Goal: Register for event/course

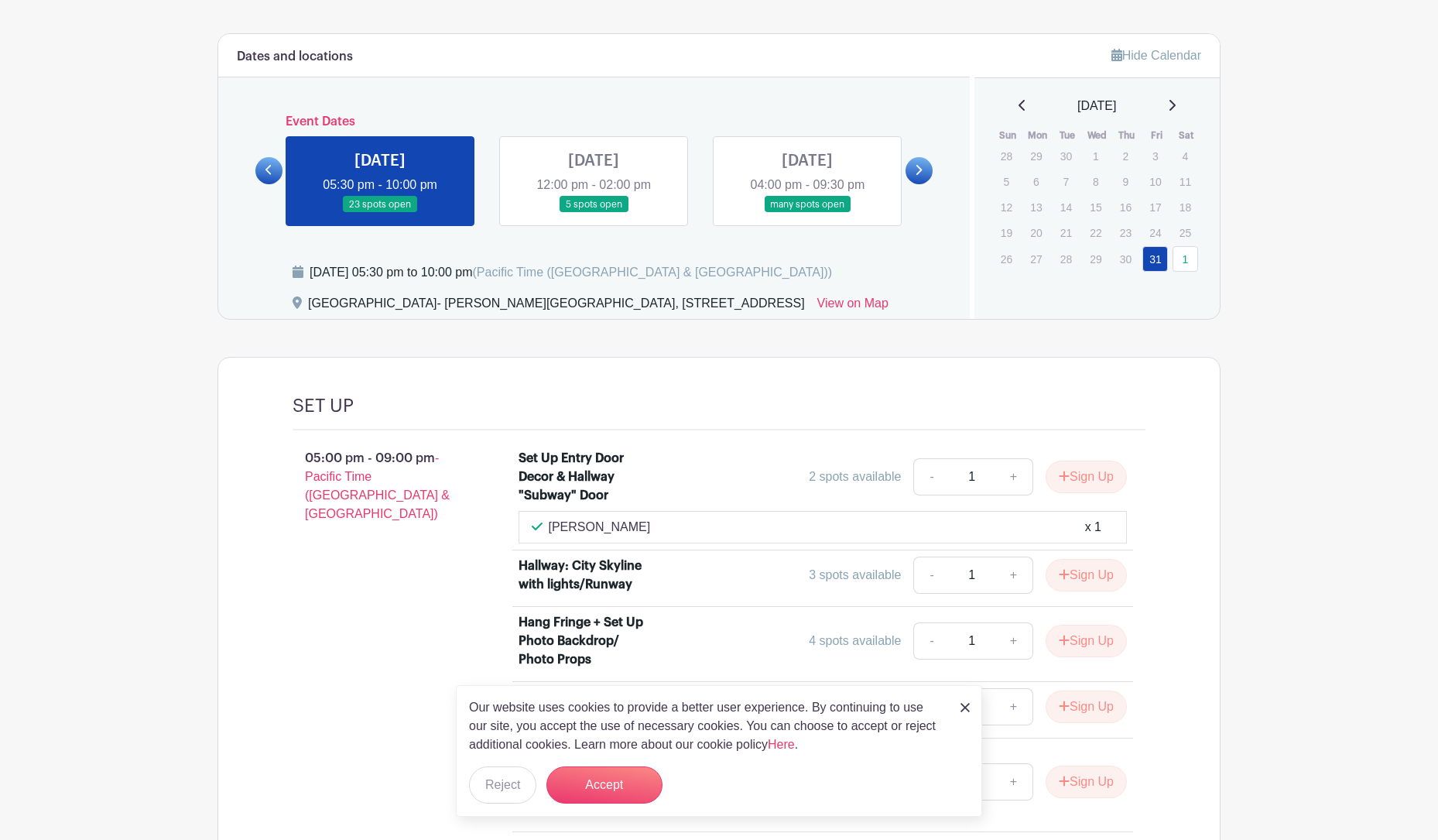
scroll to position [578, 0]
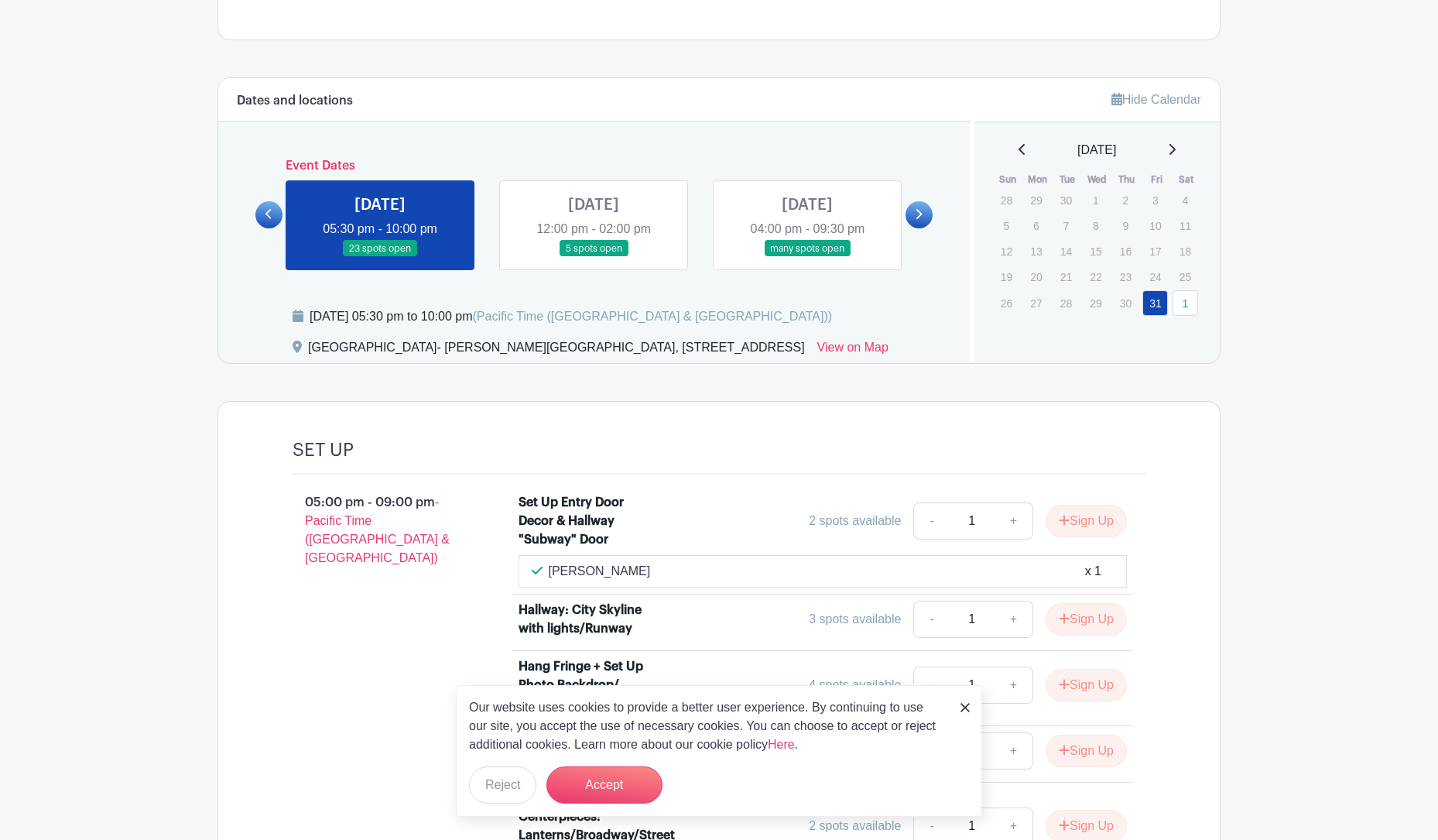
click at [594, 257] on link at bounding box center [594, 257] width 0 height 0
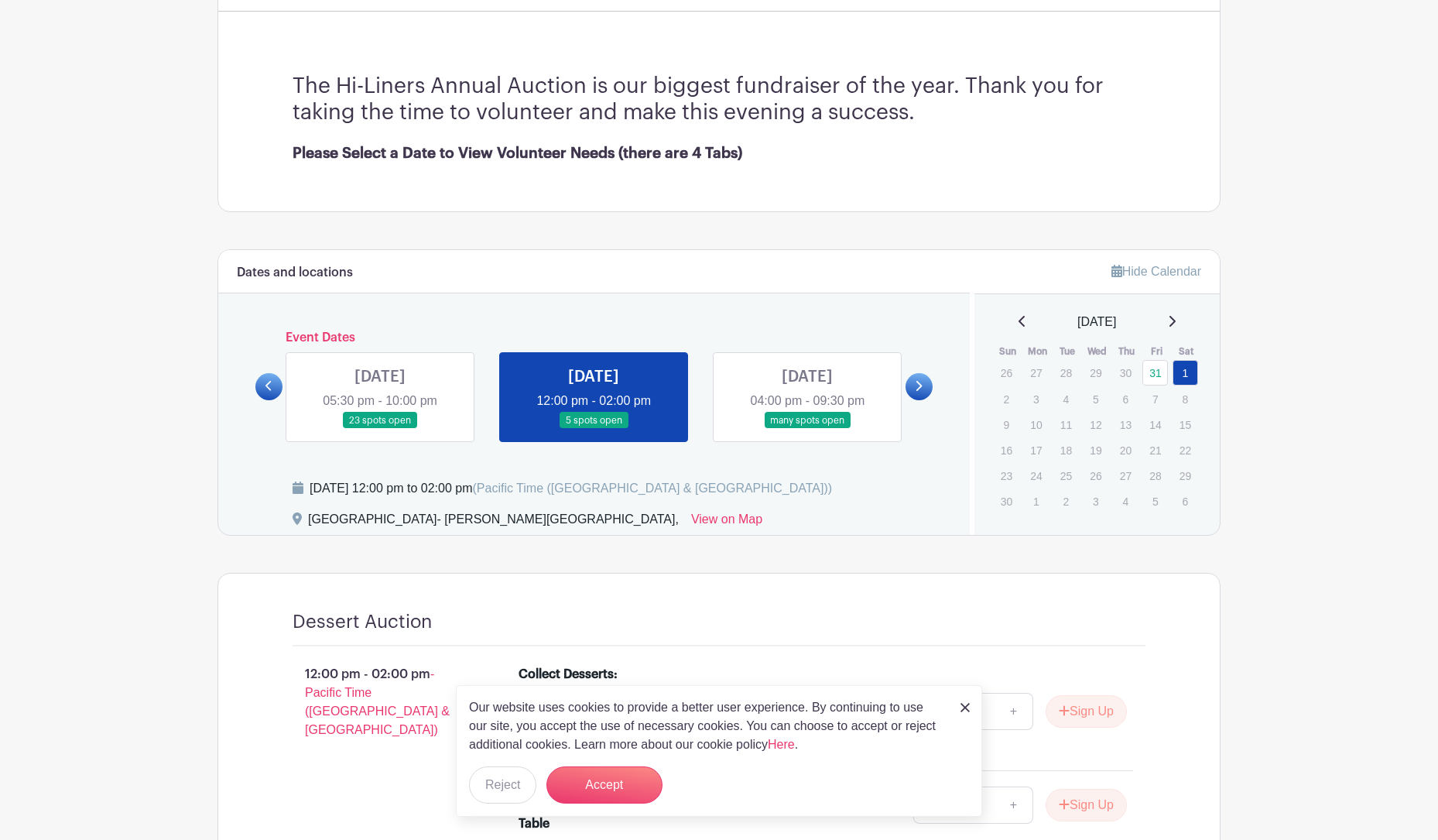
scroll to position [375, 0]
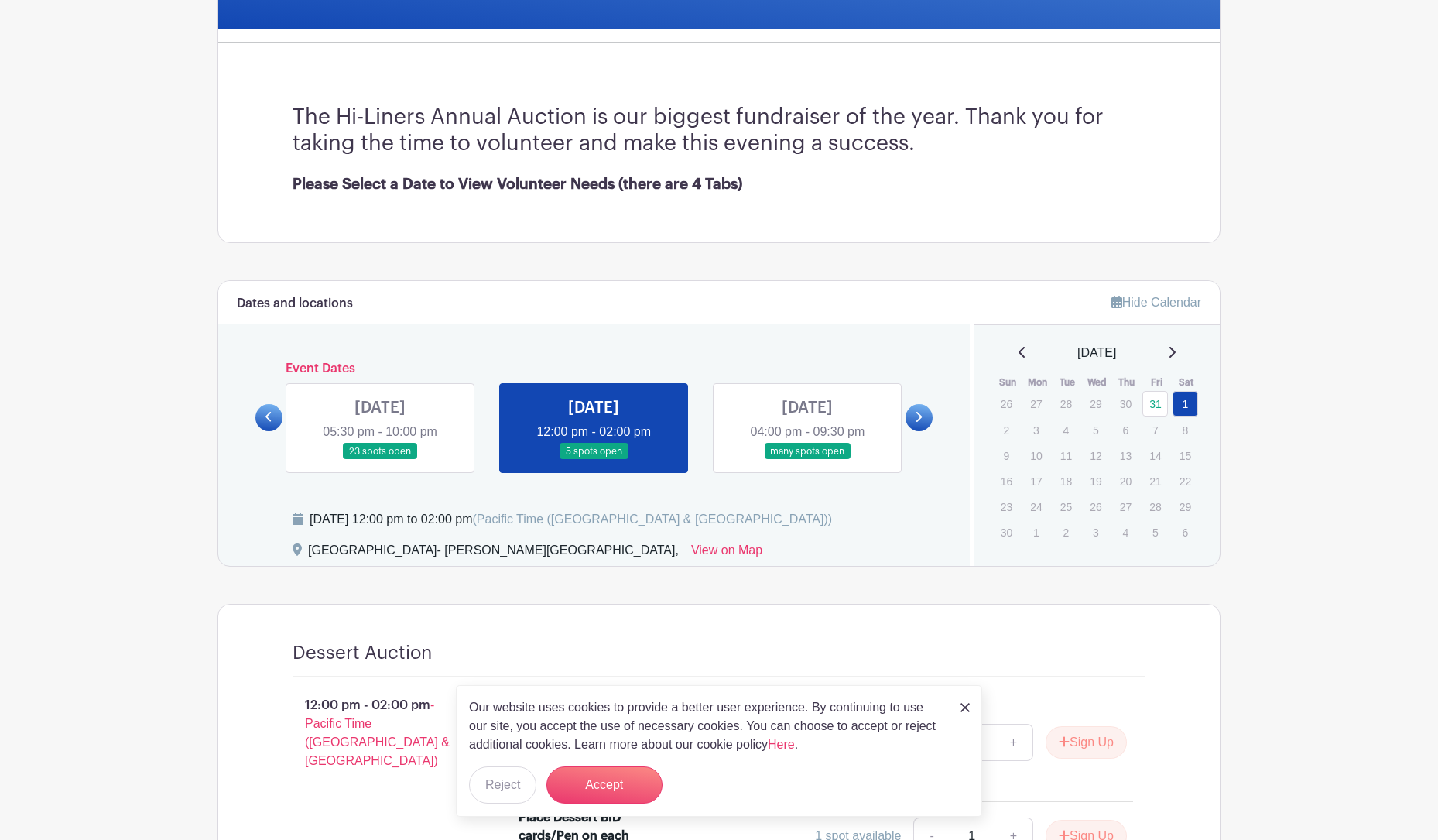
click at [808, 460] on link at bounding box center [808, 460] width 0 height 0
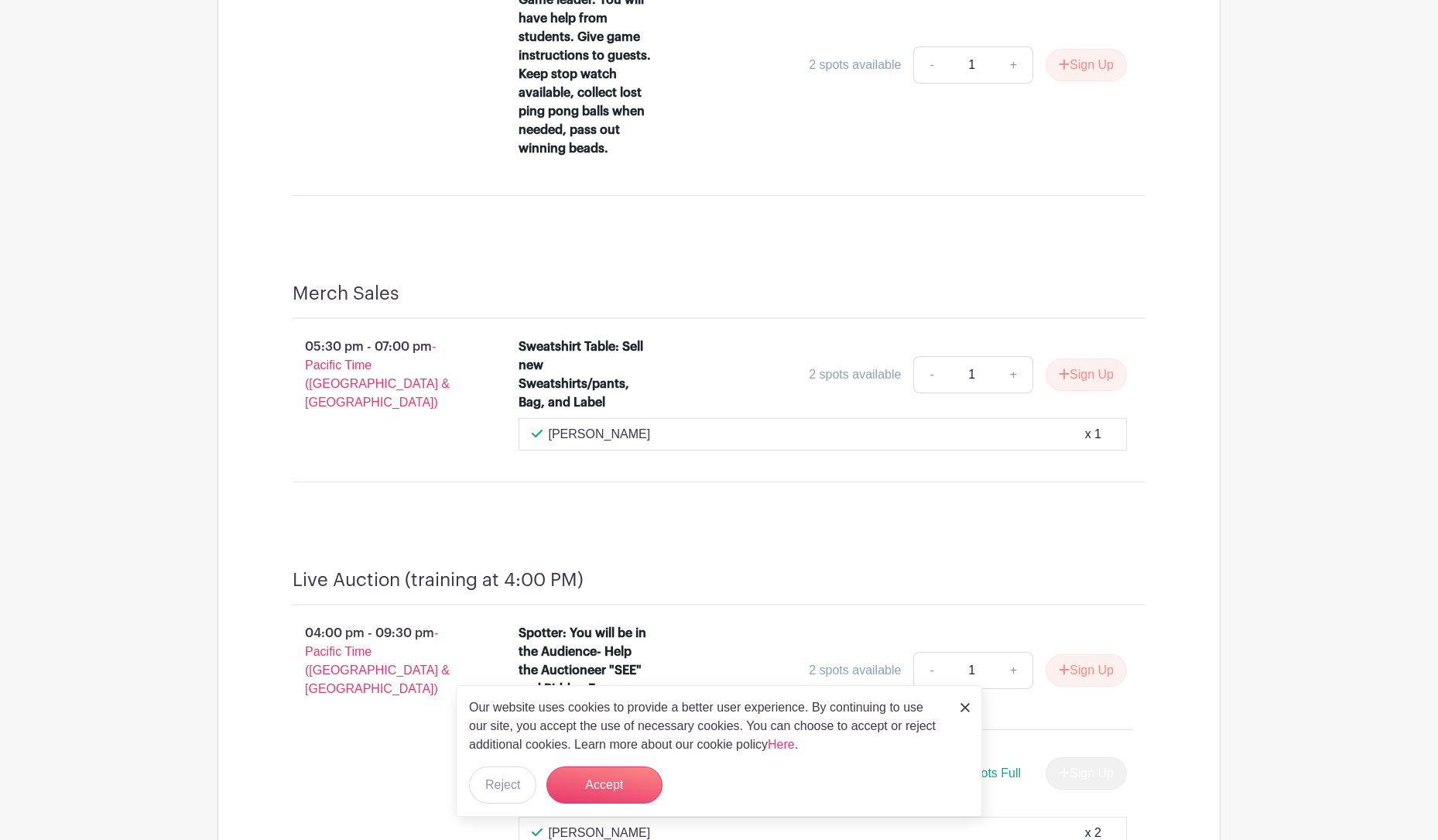
scroll to position [2104, 0]
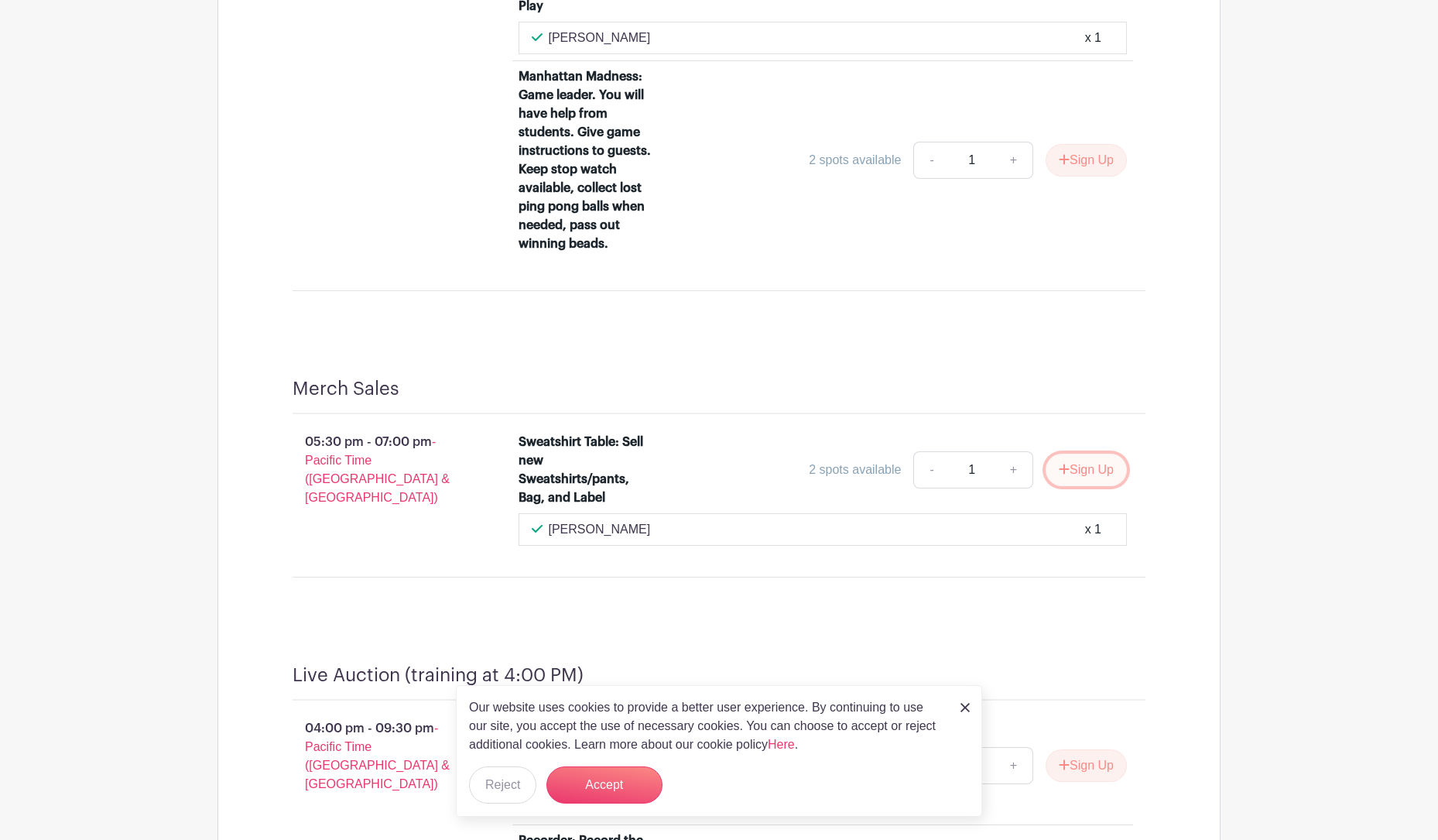
click at [1103, 470] on button "Sign Up" at bounding box center [1086, 469] width 81 height 32
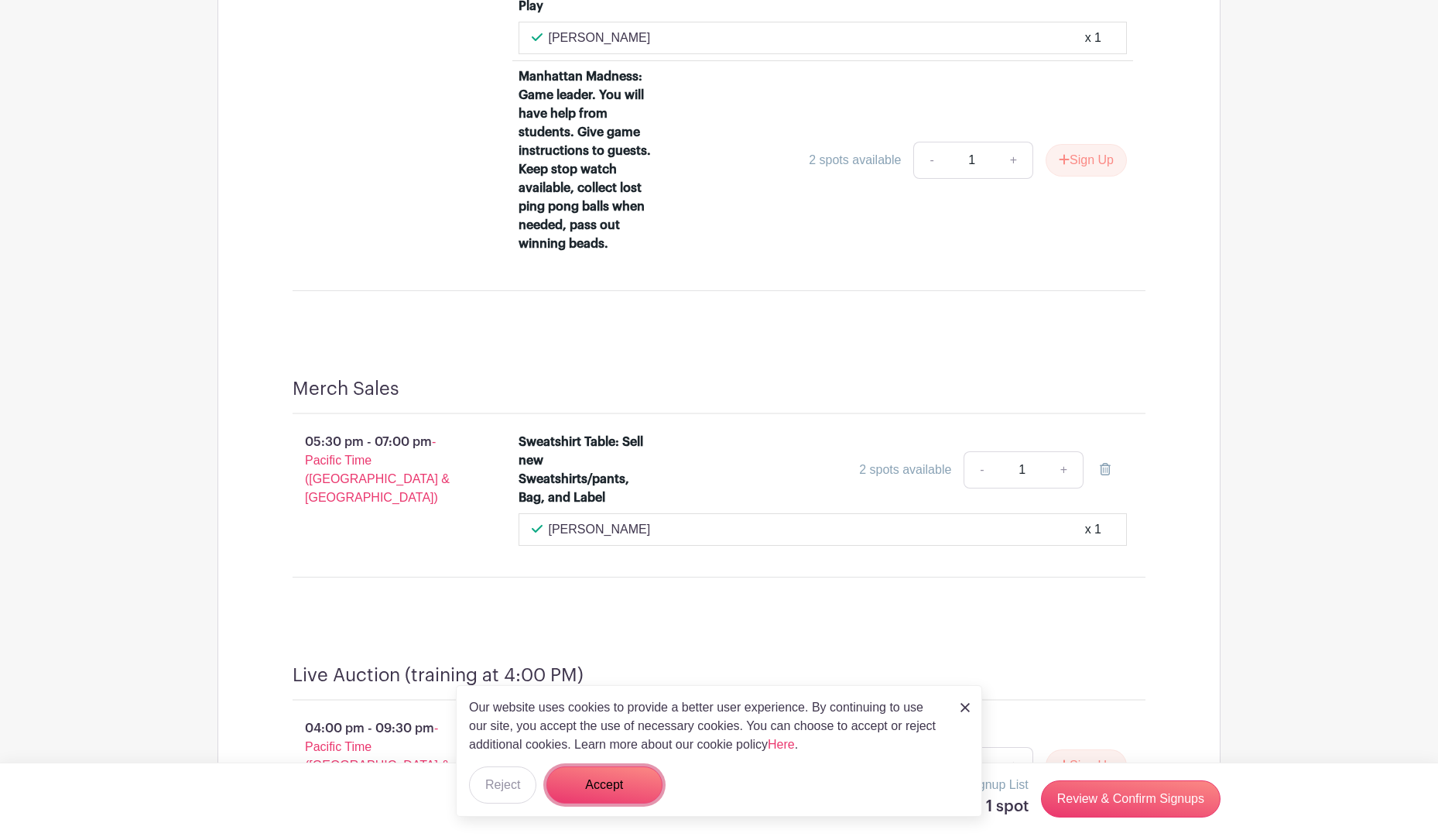
drag, startPoint x: 613, startPoint y: 790, endPoint x: 682, endPoint y: 796, distance: 69.3
click at [613, 790] on button "Accept" at bounding box center [605, 785] width 116 height 37
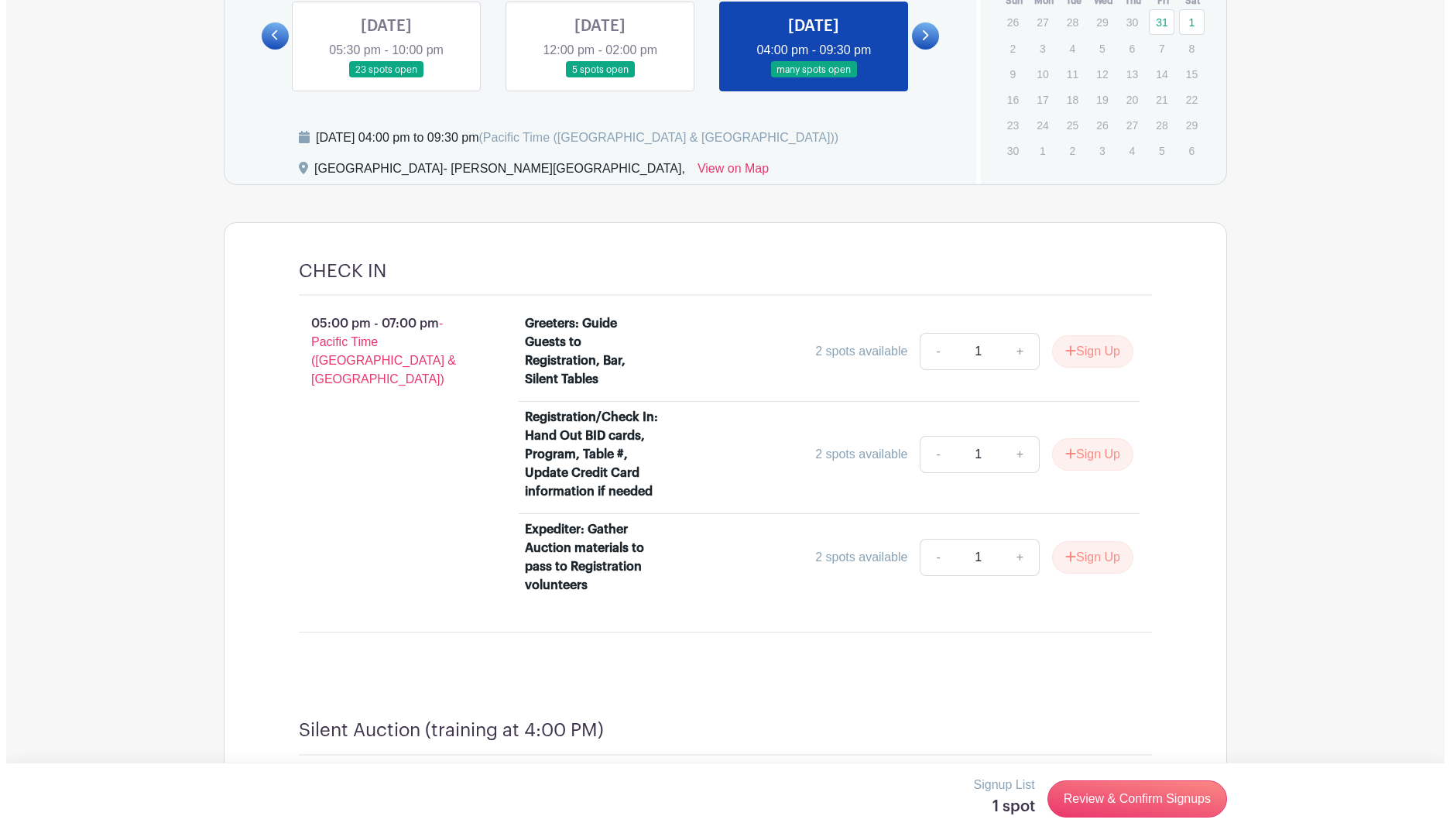
scroll to position [563, 0]
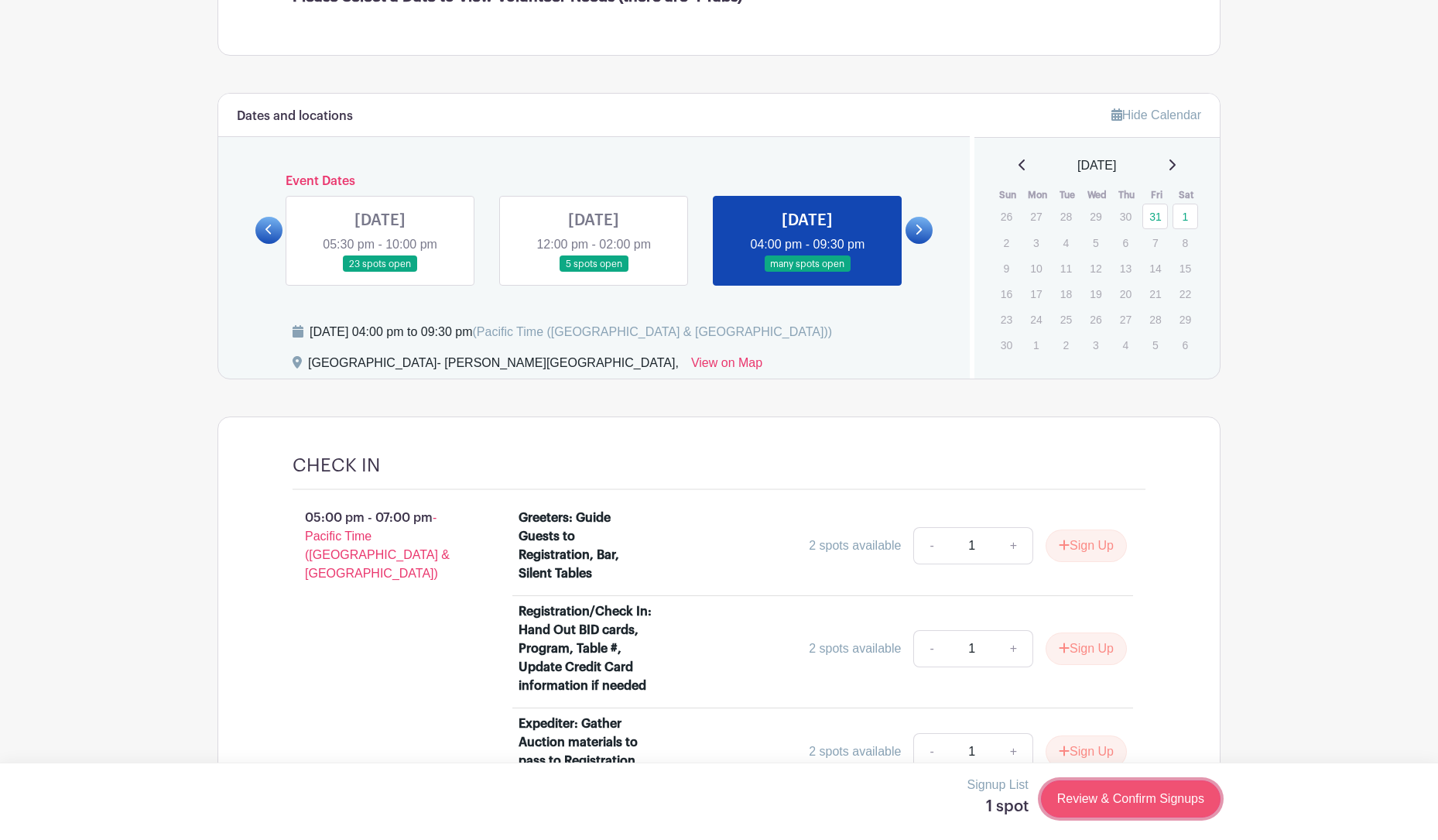
click at [1152, 797] on link "Review & Confirm Signups" at bounding box center [1130, 799] width 179 height 37
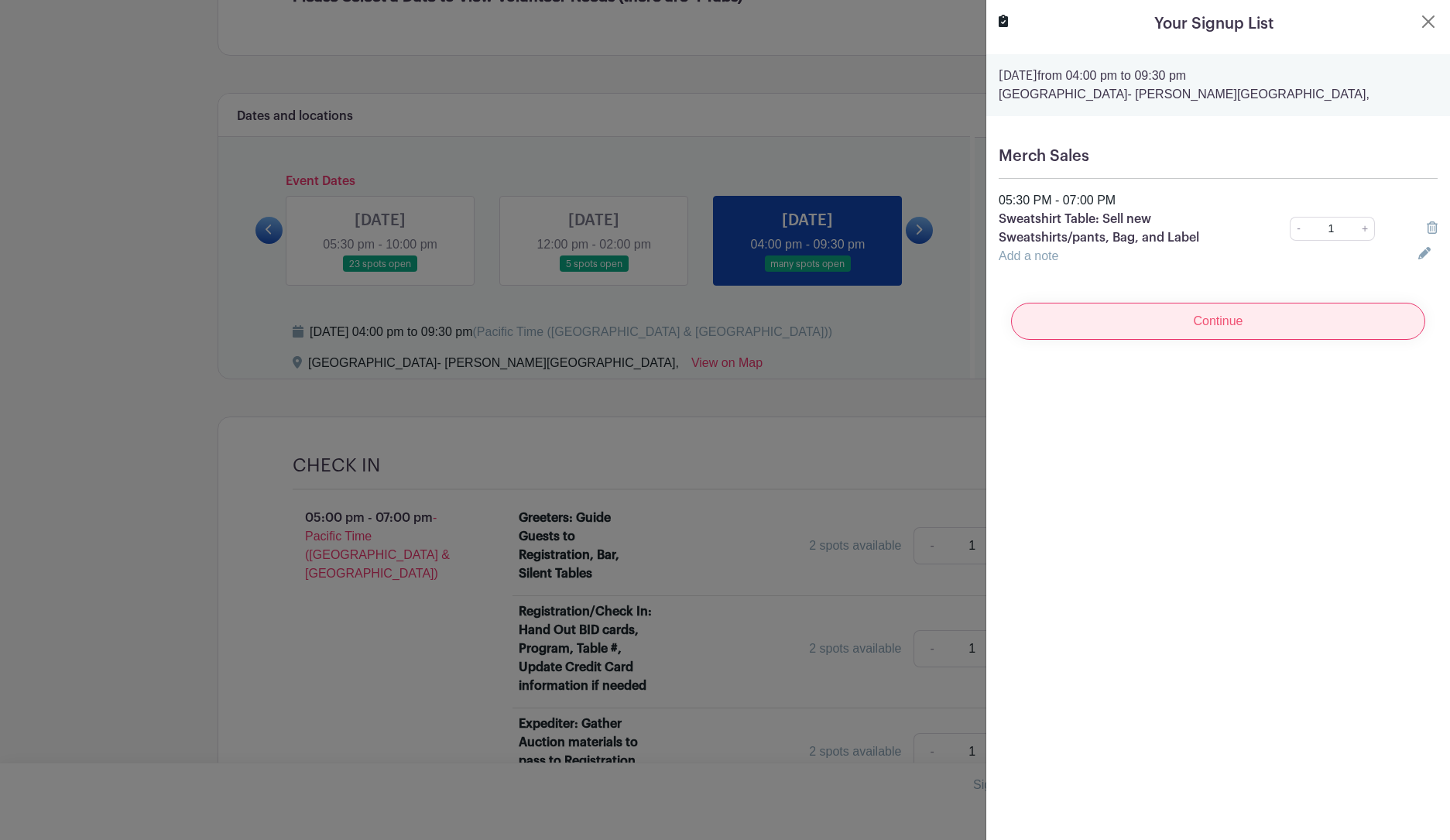
click at [1147, 321] on input "Continue" at bounding box center [1218, 321] width 415 height 37
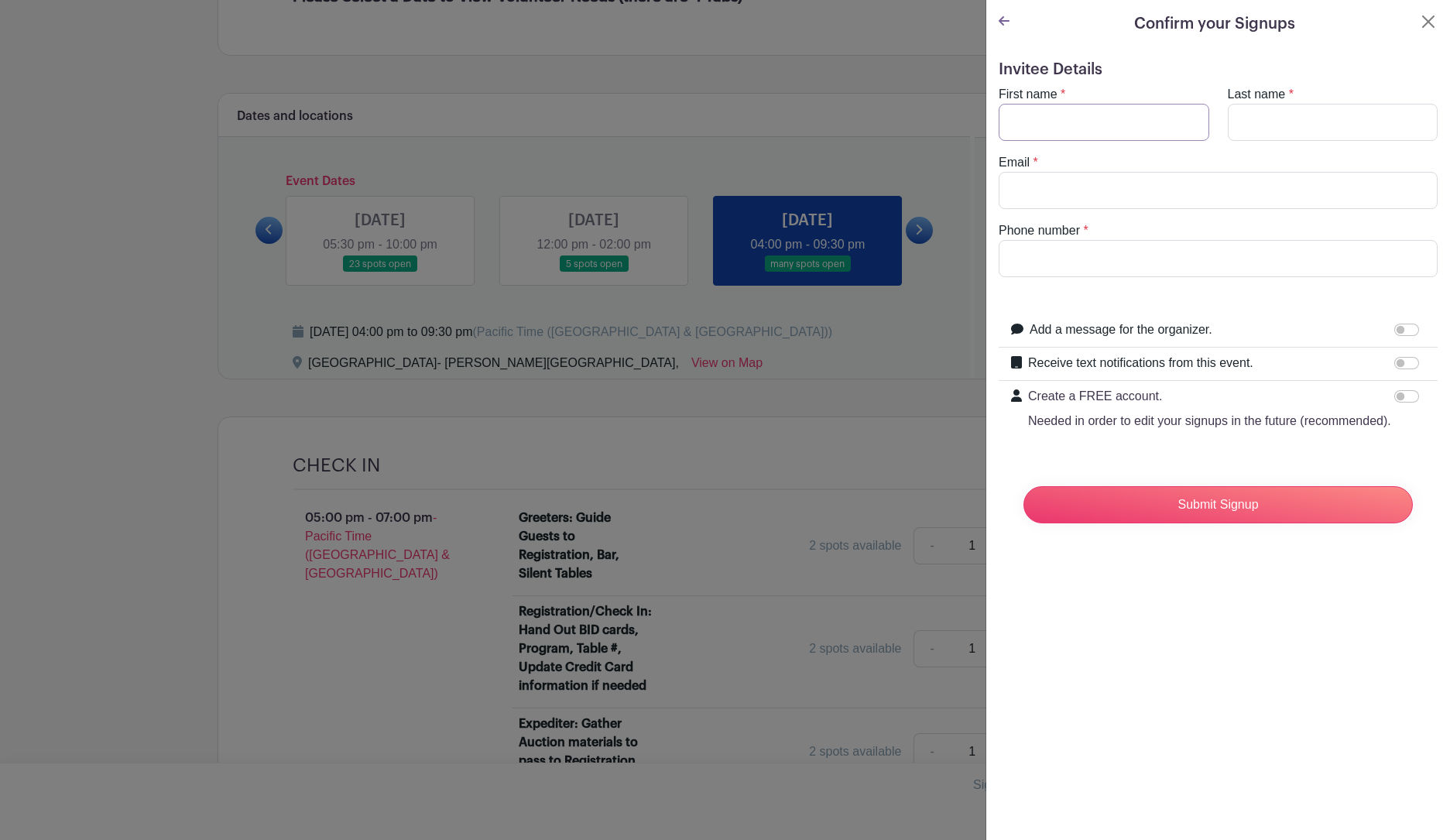
click at [1096, 124] on input "First name" at bounding box center [1104, 123] width 211 height 37
type input "Tim"
type input "Aidlin"
type input "timaidlin@gmail.com"
type input "2064270664"
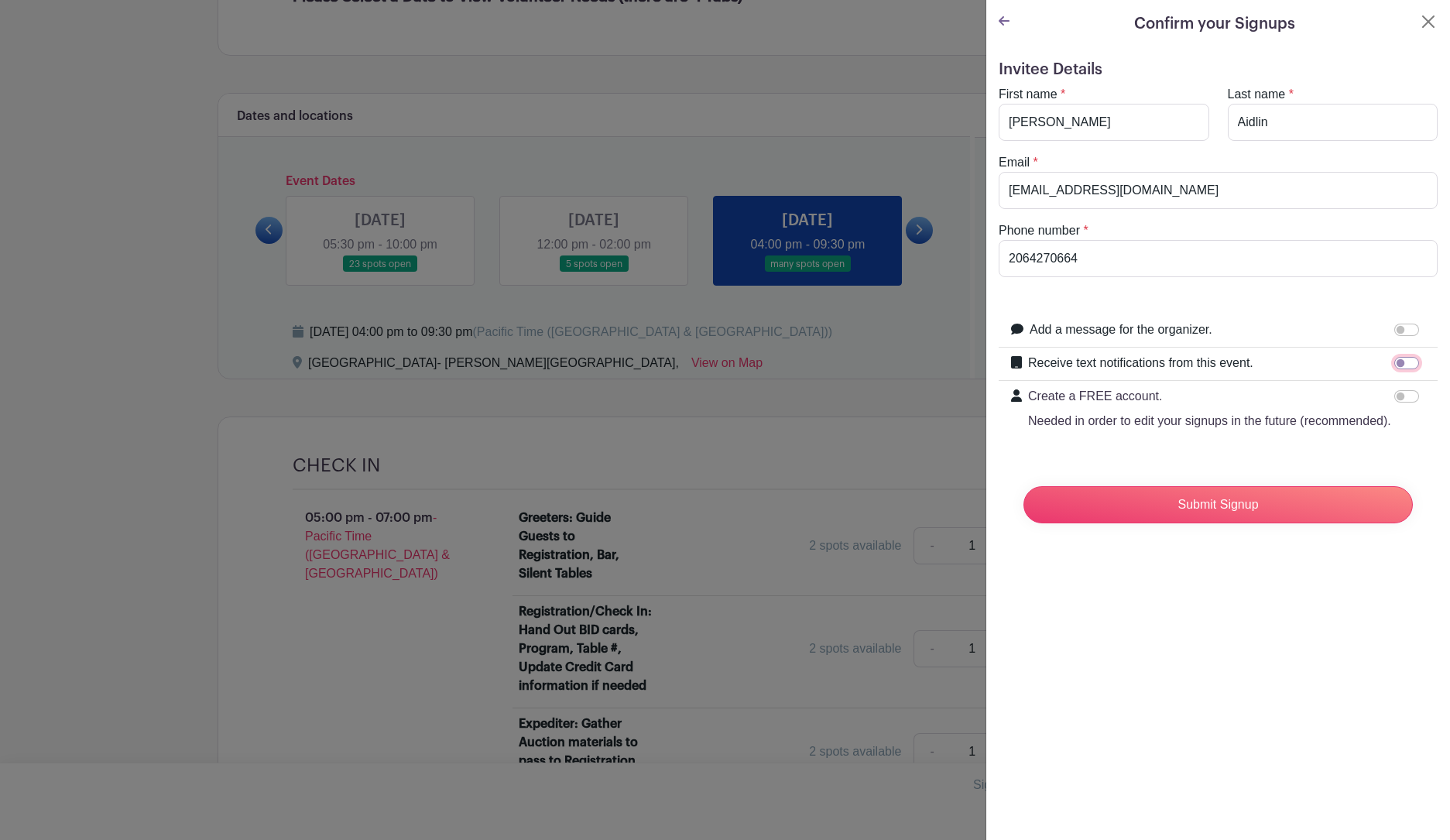
click at [1394, 364] on input "Receive text notifications from this event." at bounding box center [1406, 363] width 25 height 13
checkbox input "true"
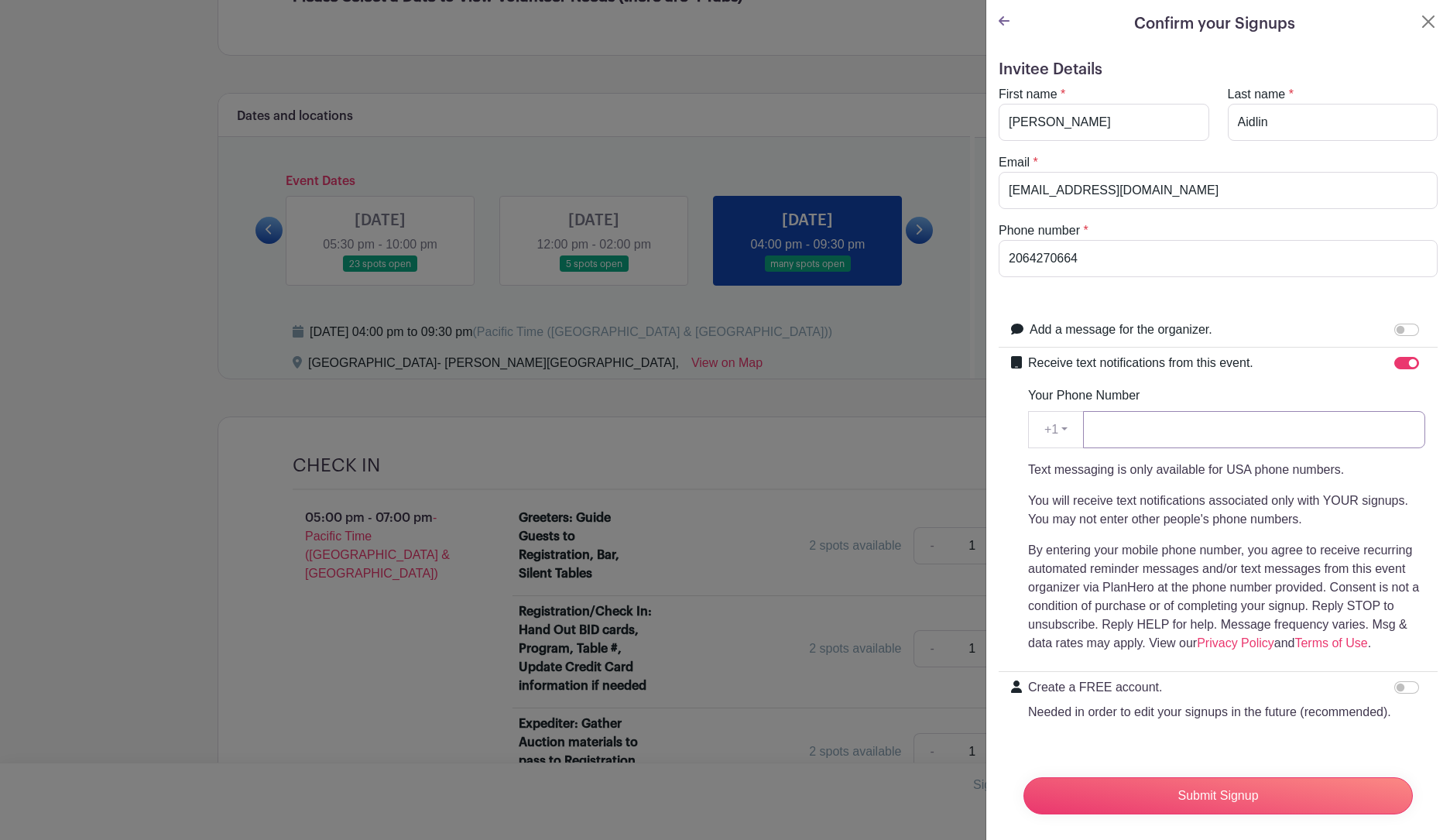
click at [1206, 436] on input "Your Phone Number" at bounding box center [1254, 429] width 342 height 37
type input "2064270664"
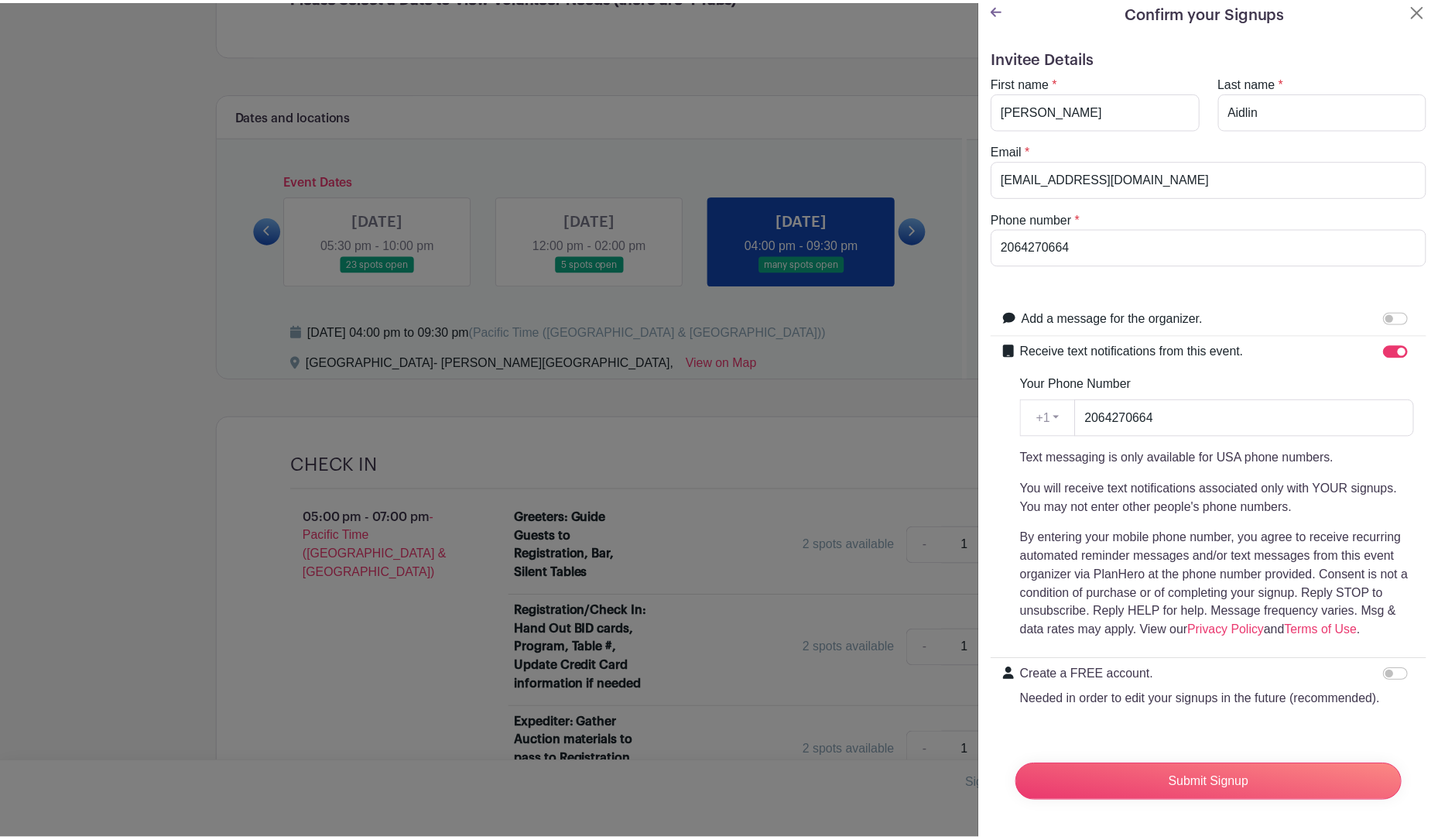
scroll to position [61, 0]
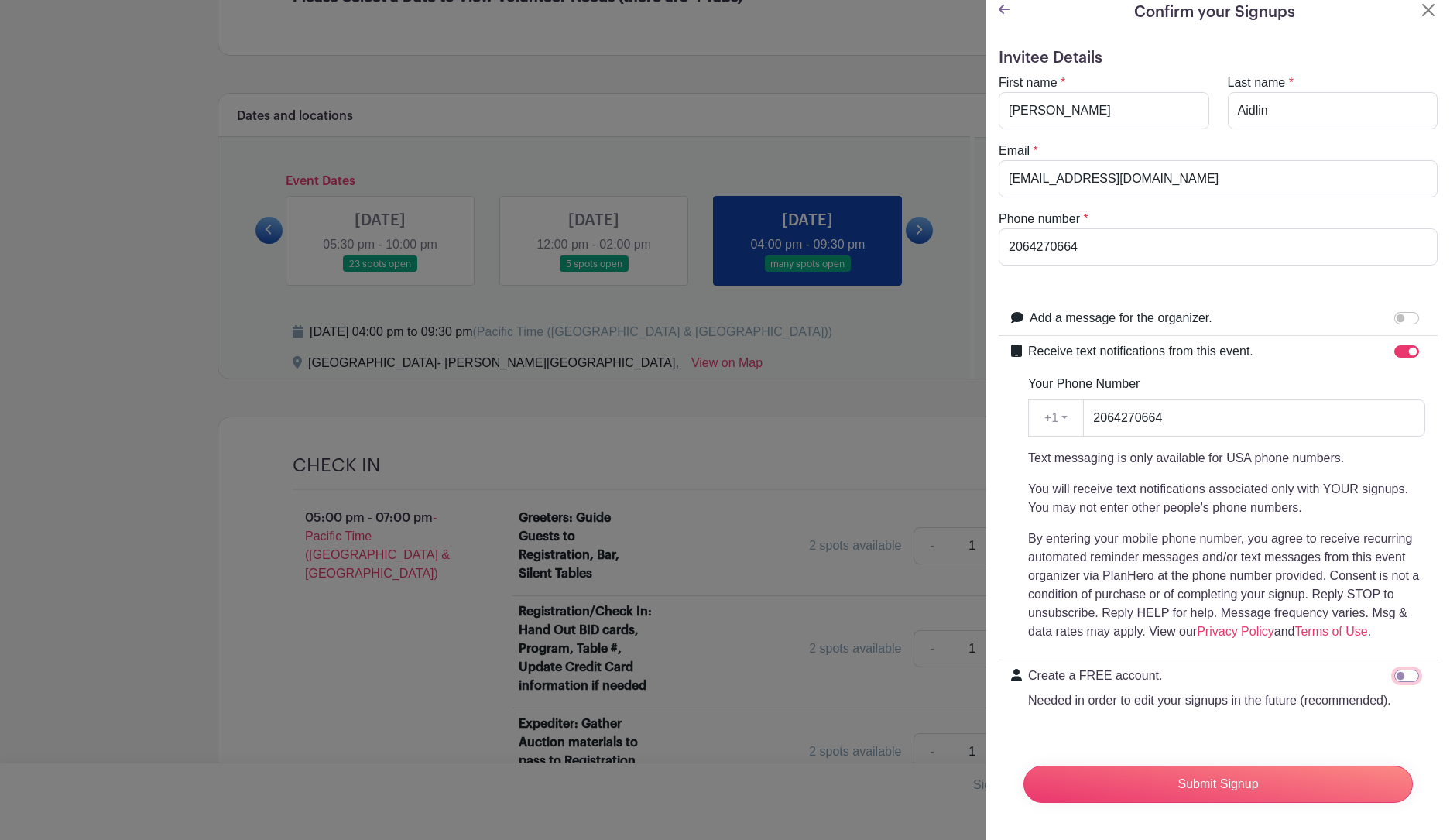
click at [1398, 669] on input "Create a FREE account. Needed in order to edit your signups in the future (reco…" at bounding box center [1406, 675] width 25 height 13
checkbox input "true"
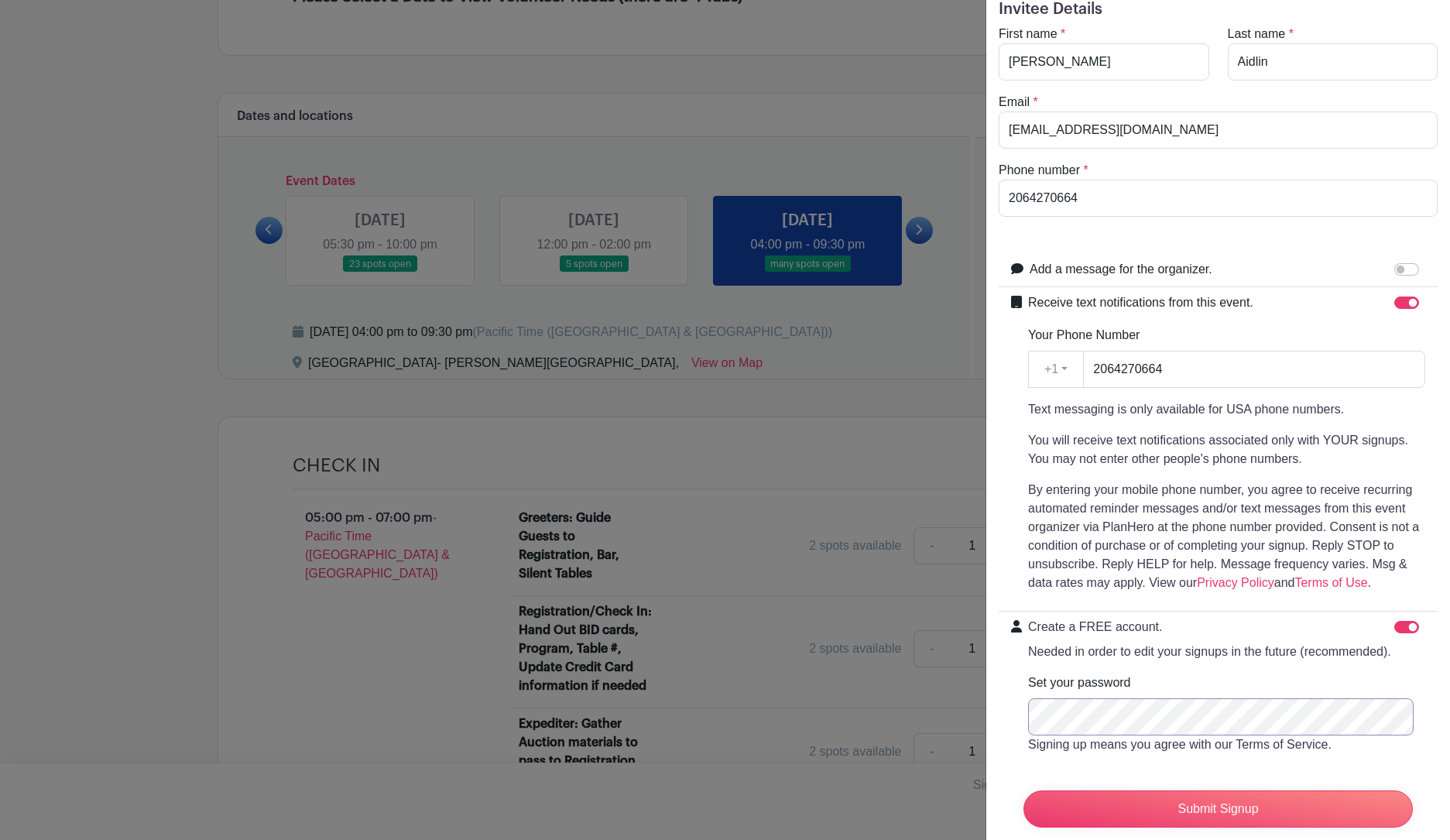
click at [1024, 790] on input "Submit Signup" at bounding box center [1218, 809] width 389 height 37
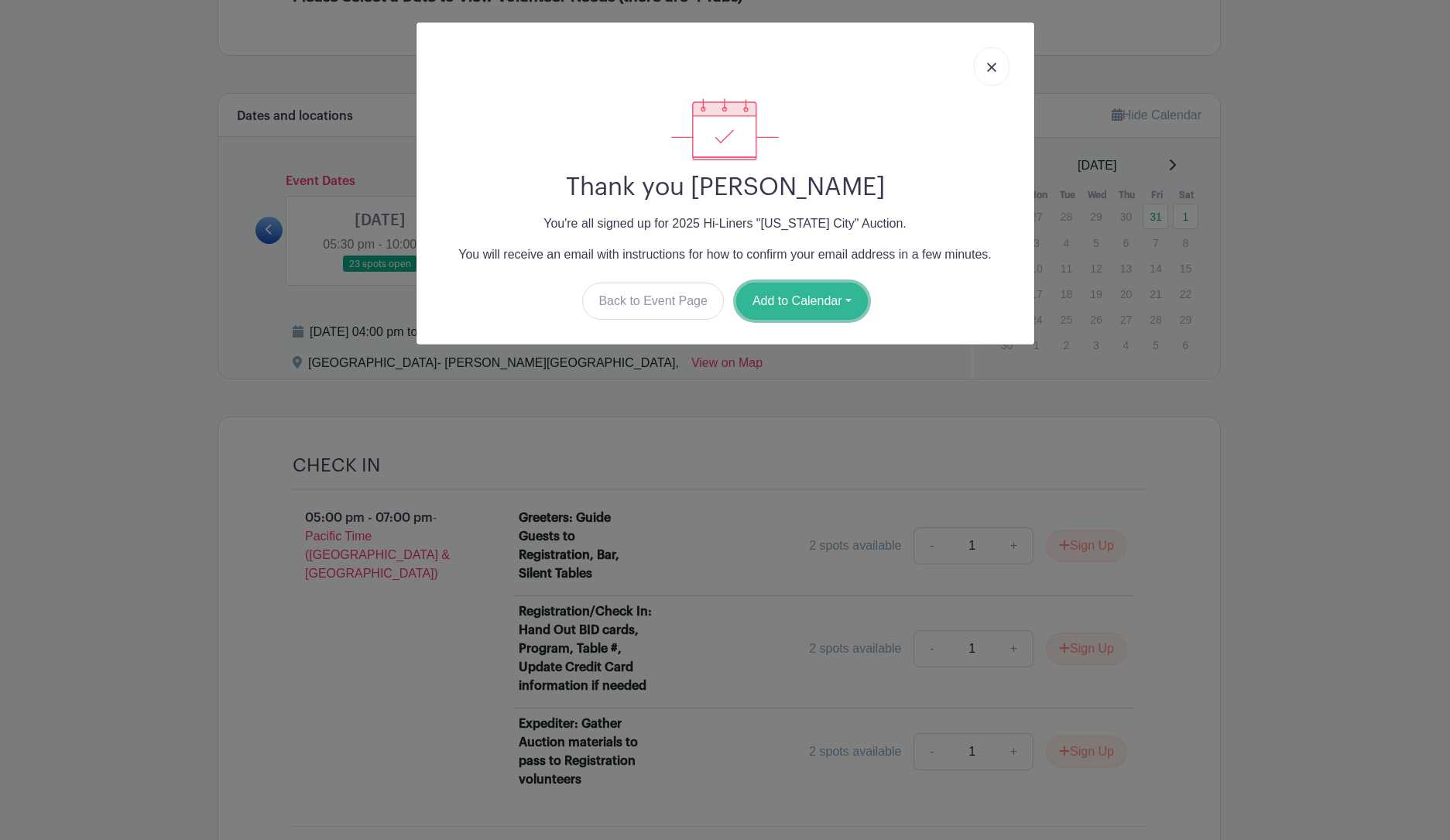
click at [838, 304] on button "Add to Calendar" at bounding box center [802, 301] width 131 height 37
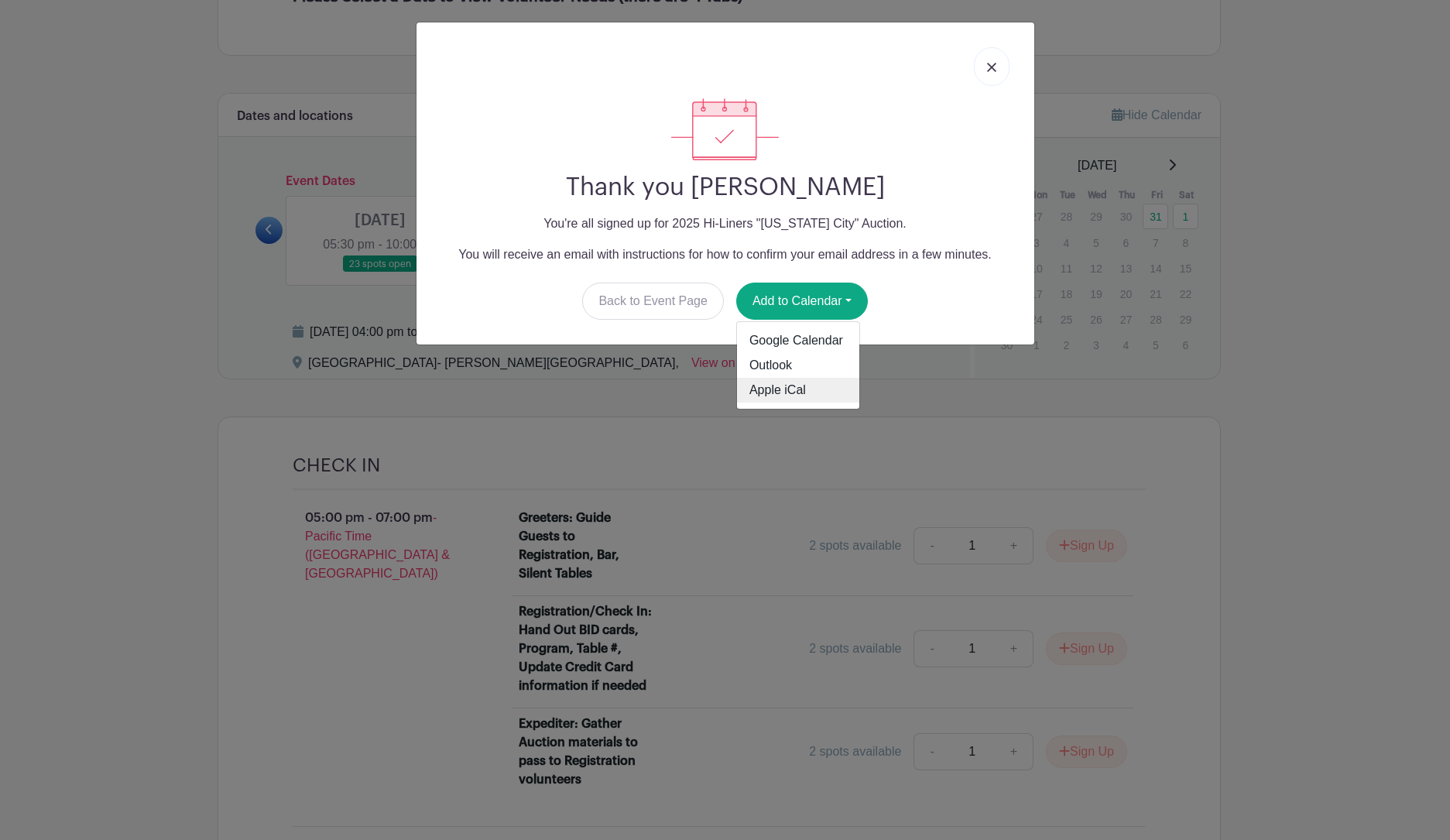
click at [802, 391] on link "Apple iCal" at bounding box center [798, 389] width 123 height 25
click at [994, 72] on link at bounding box center [992, 66] width 35 height 38
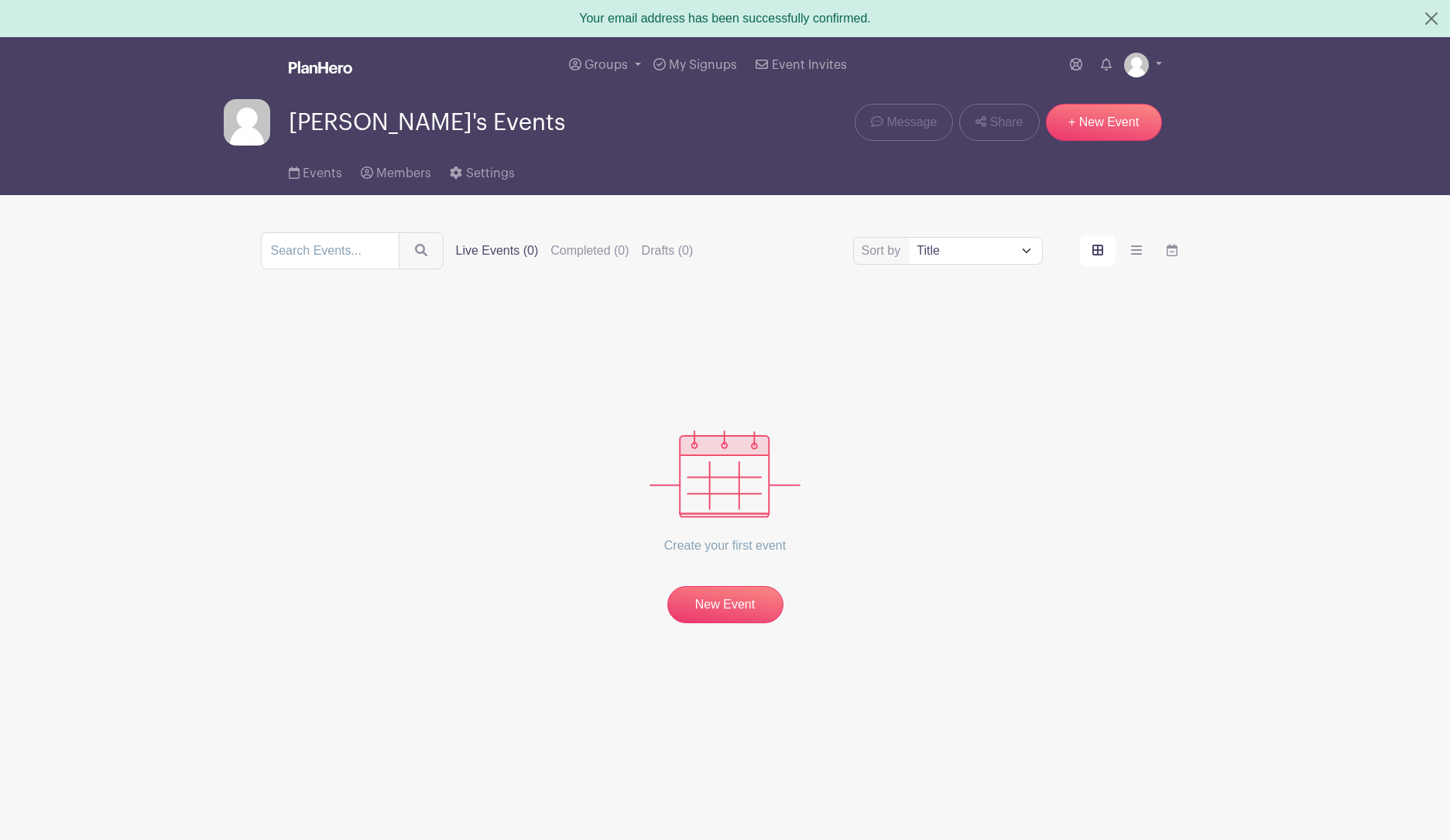
click at [338, 125] on span "[PERSON_NAME]'s Events" at bounding box center [427, 123] width 276 height 25
